Goal: Information Seeking & Learning: Learn about a topic

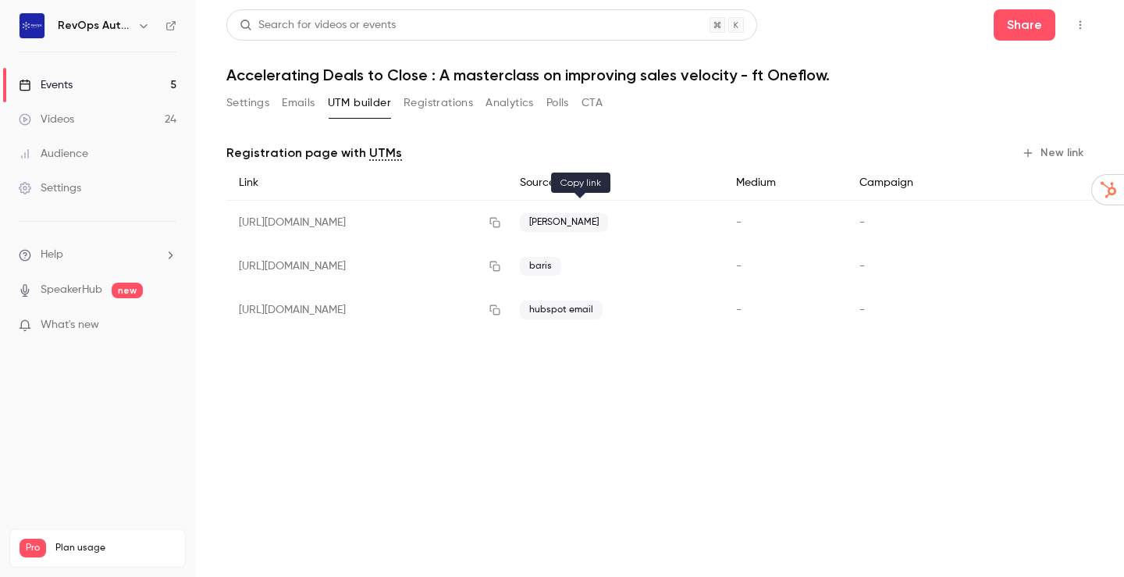
click at [501, 223] on icon "button" at bounding box center [495, 222] width 12 height 11
click at [253, 103] on button "Settings" at bounding box center [247, 103] width 43 height 25
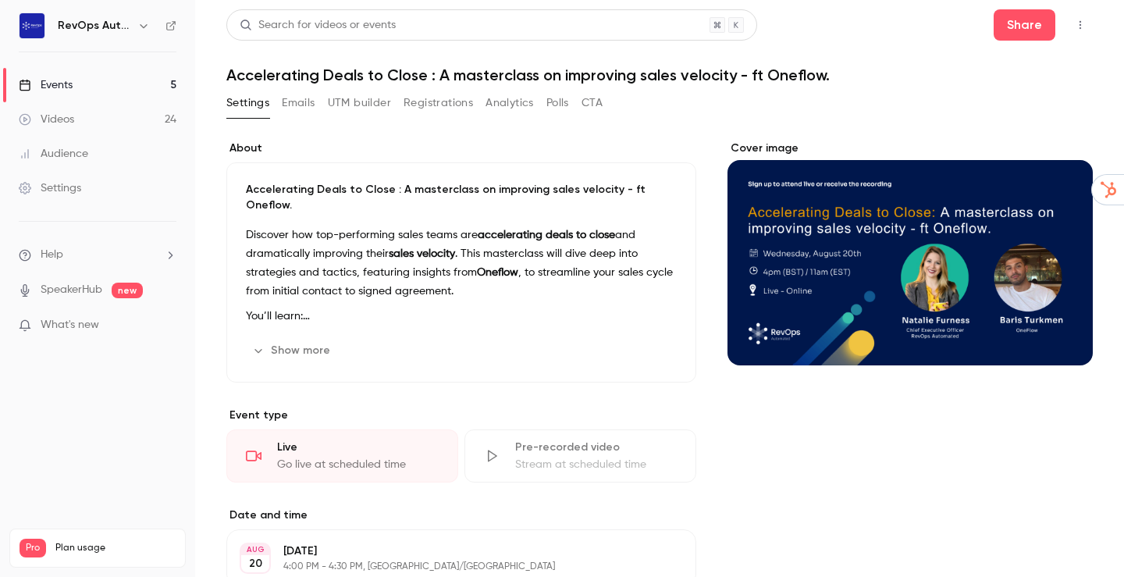
click at [1074, 23] on icon "button" at bounding box center [1080, 25] width 12 height 11
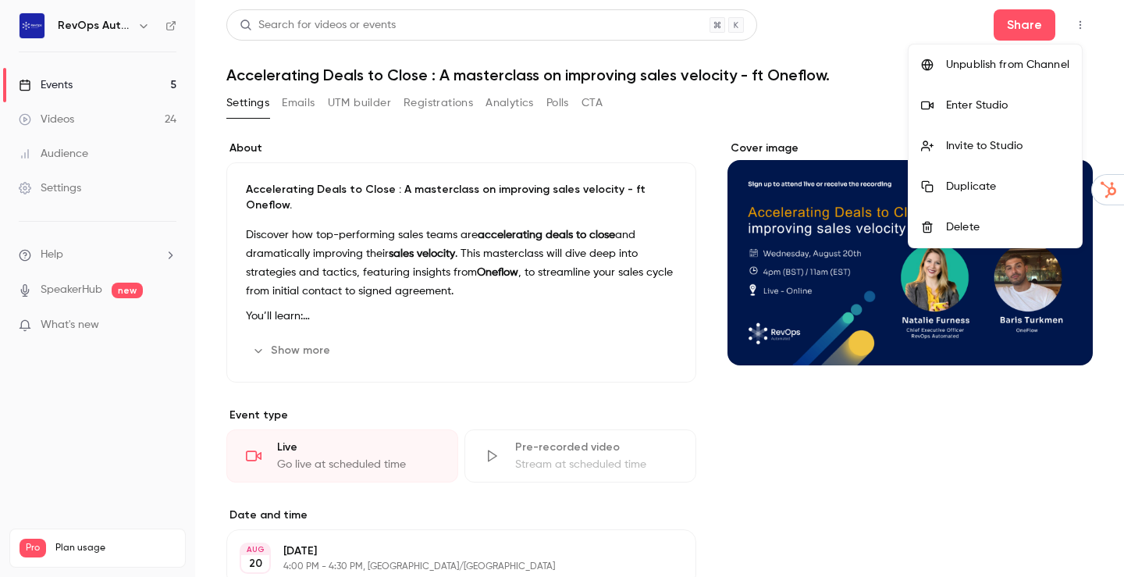
click at [868, 36] on div at bounding box center [562, 288] width 1124 height 577
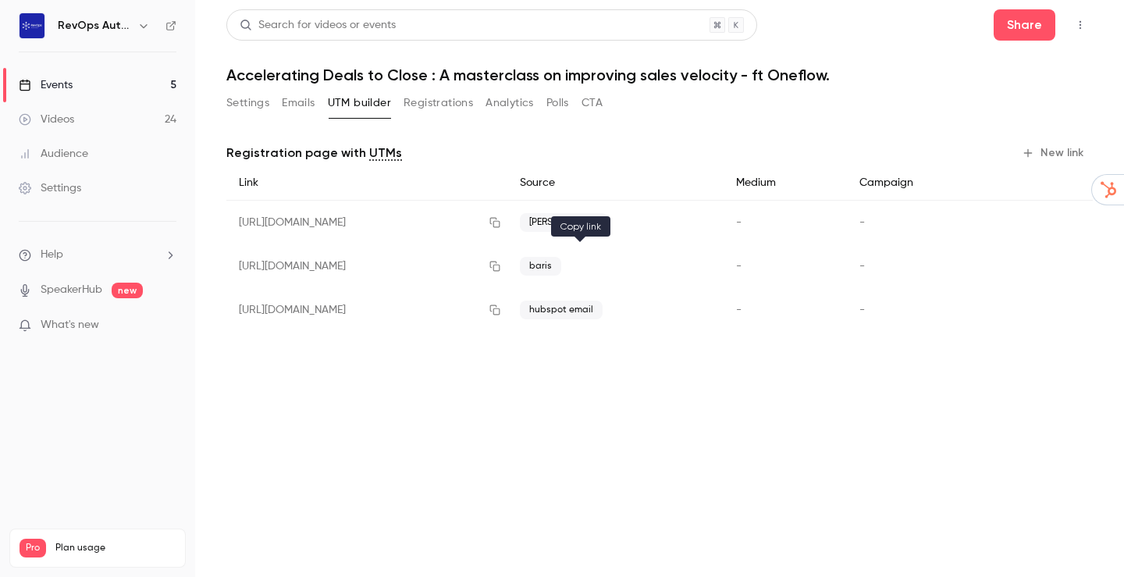
click at [500, 266] on icon "button" at bounding box center [495, 266] width 10 height 10
click at [248, 108] on button "Settings" at bounding box center [247, 103] width 43 height 25
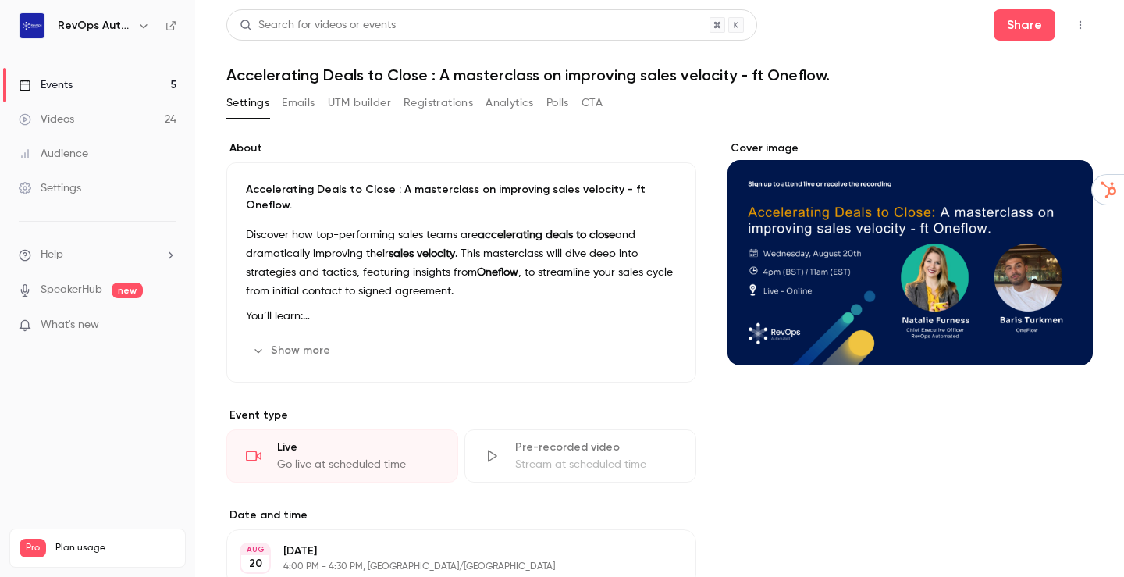
click at [306, 338] on button "Show more" at bounding box center [293, 350] width 94 height 25
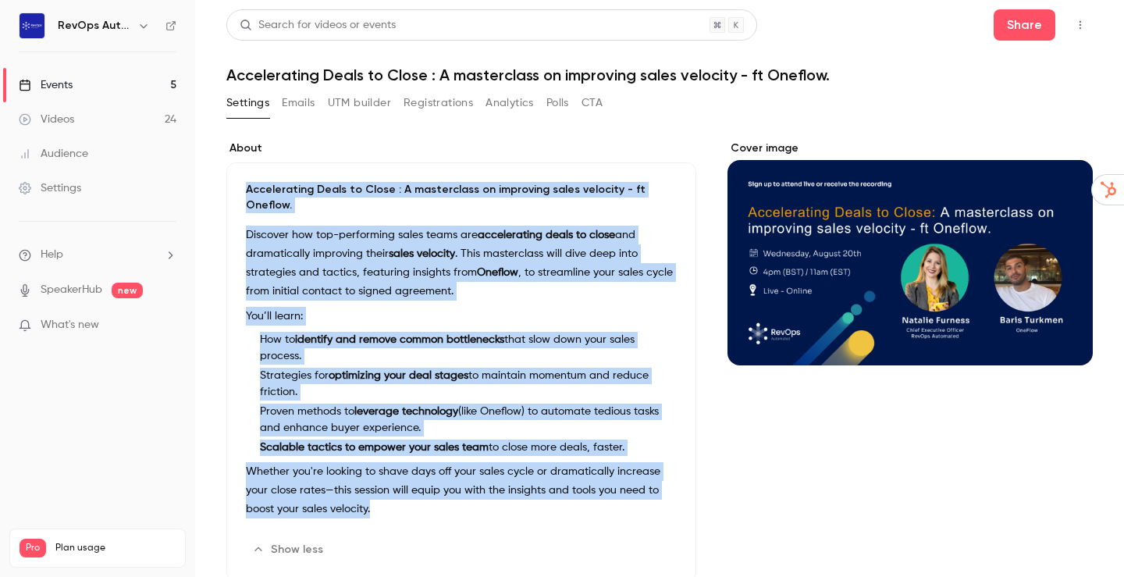
drag, startPoint x: 247, startPoint y: 187, endPoint x: 411, endPoint y: 505, distance: 358.1
click at [410, 505] on div "Accelerating Deals to Close : A masterclass on improving sales velocity - ft On…" at bounding box center [461, 371] width 470 height 419
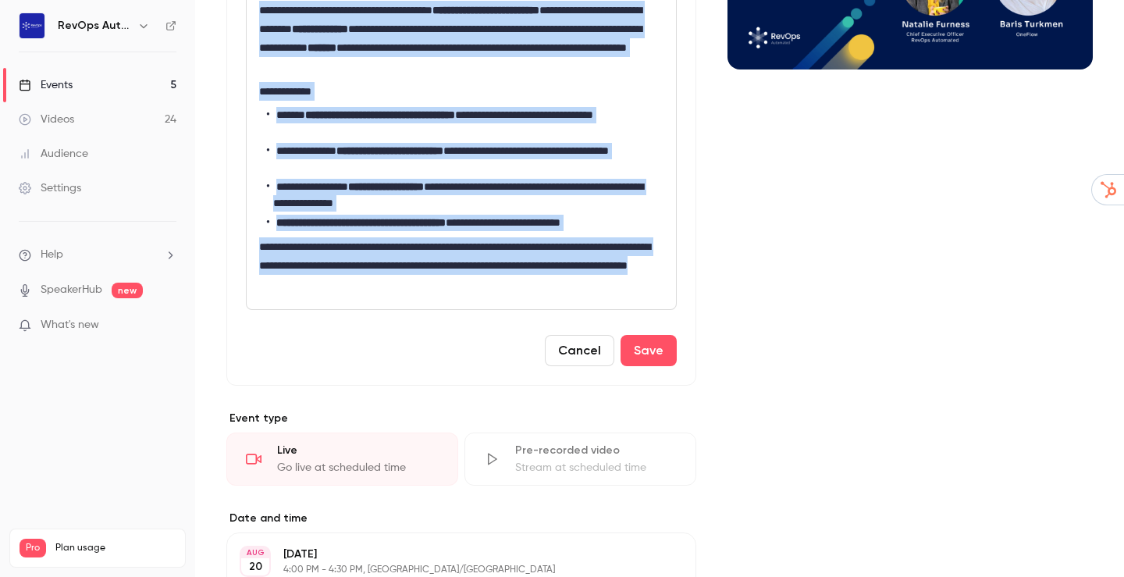
scroll to position [461, 0]
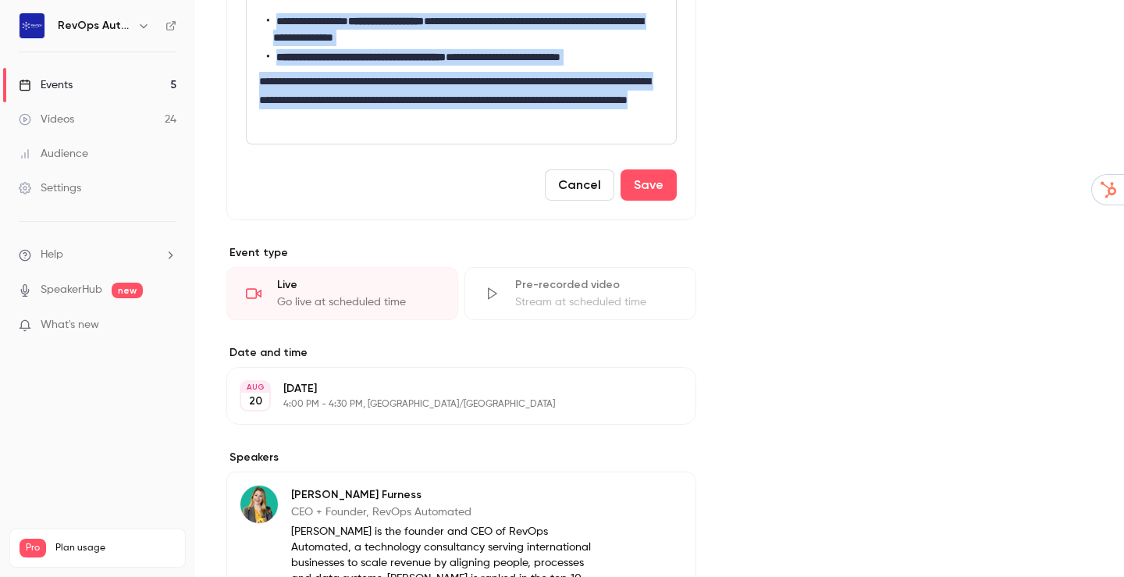
drag, startPoint x: 259, startPoint y: 301, endPoint x: 492, endPoint y: 180, distance: 263.2
copy div "**********"
